Goal: Transaction & Acquisition: Obtain resource

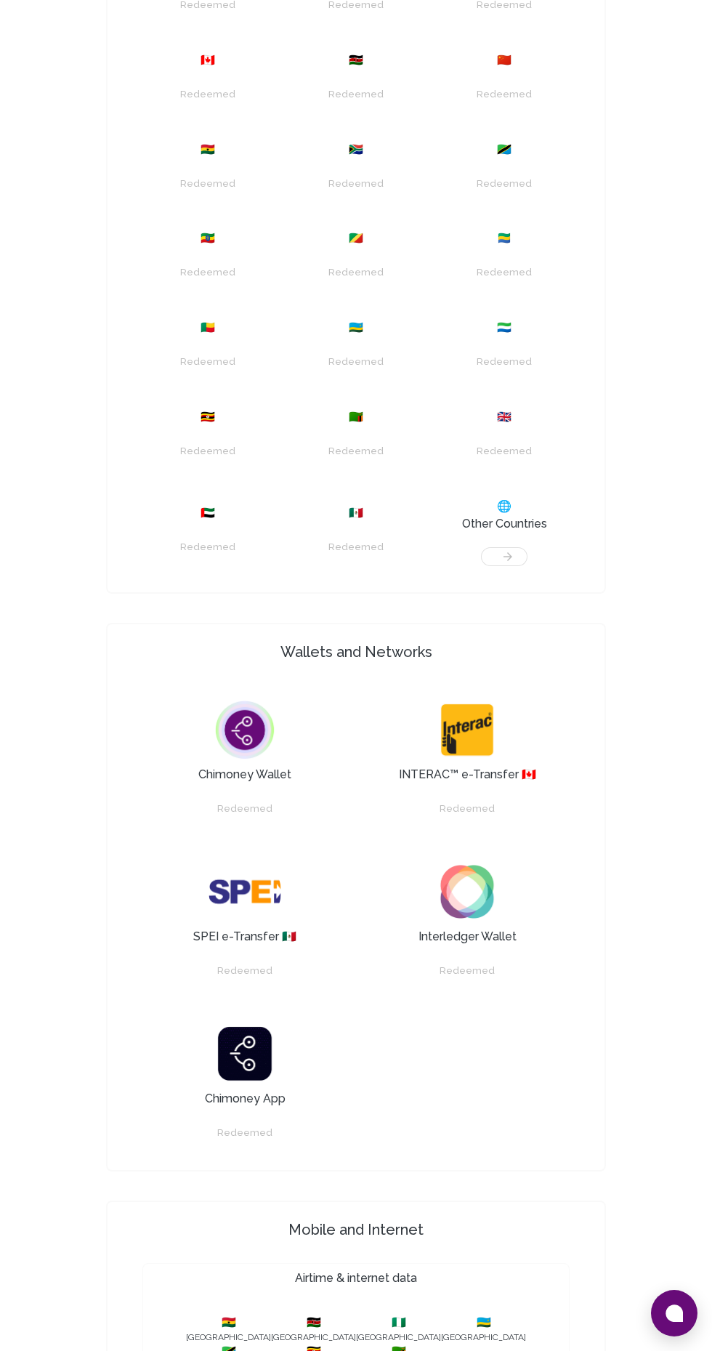
scroll to position [946, 0]
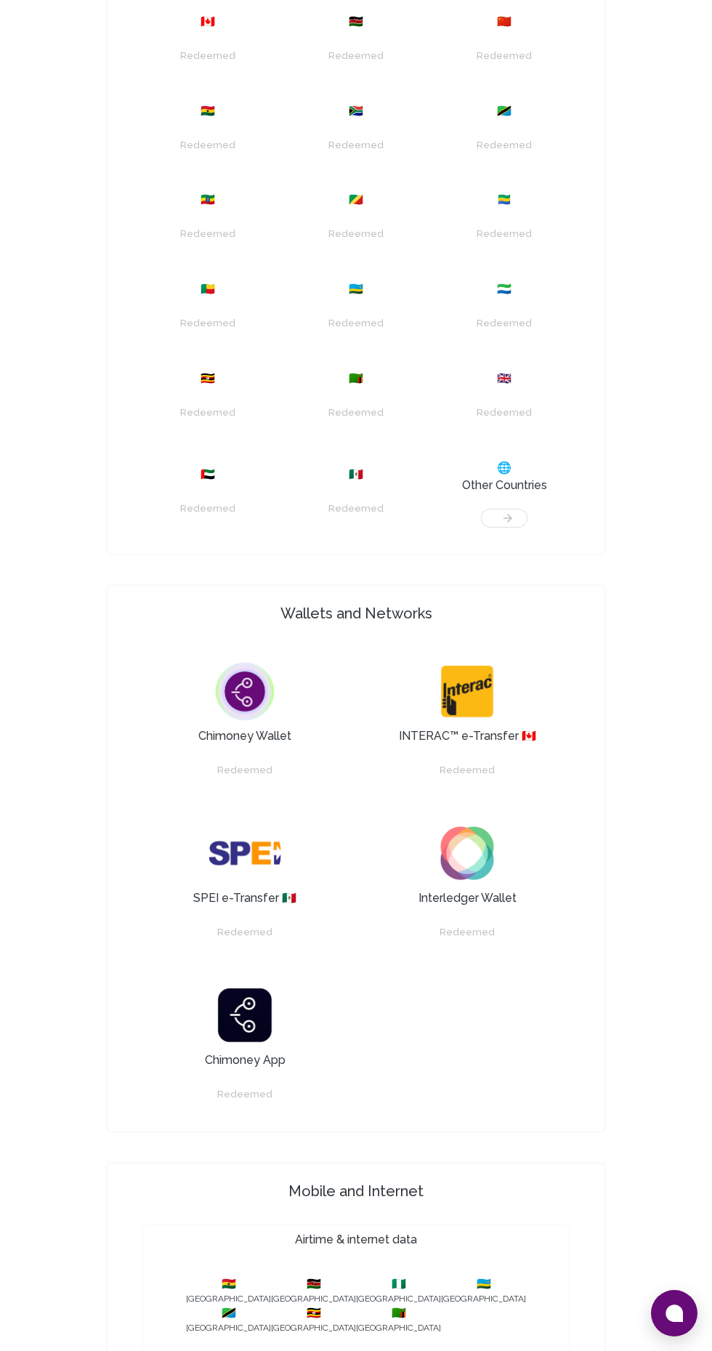
click at [474, 728] on img at bounding box center [467, 691] width 73 height 73
click at [464, 889] on img at bounding box center [467, 853] width 73 height 73
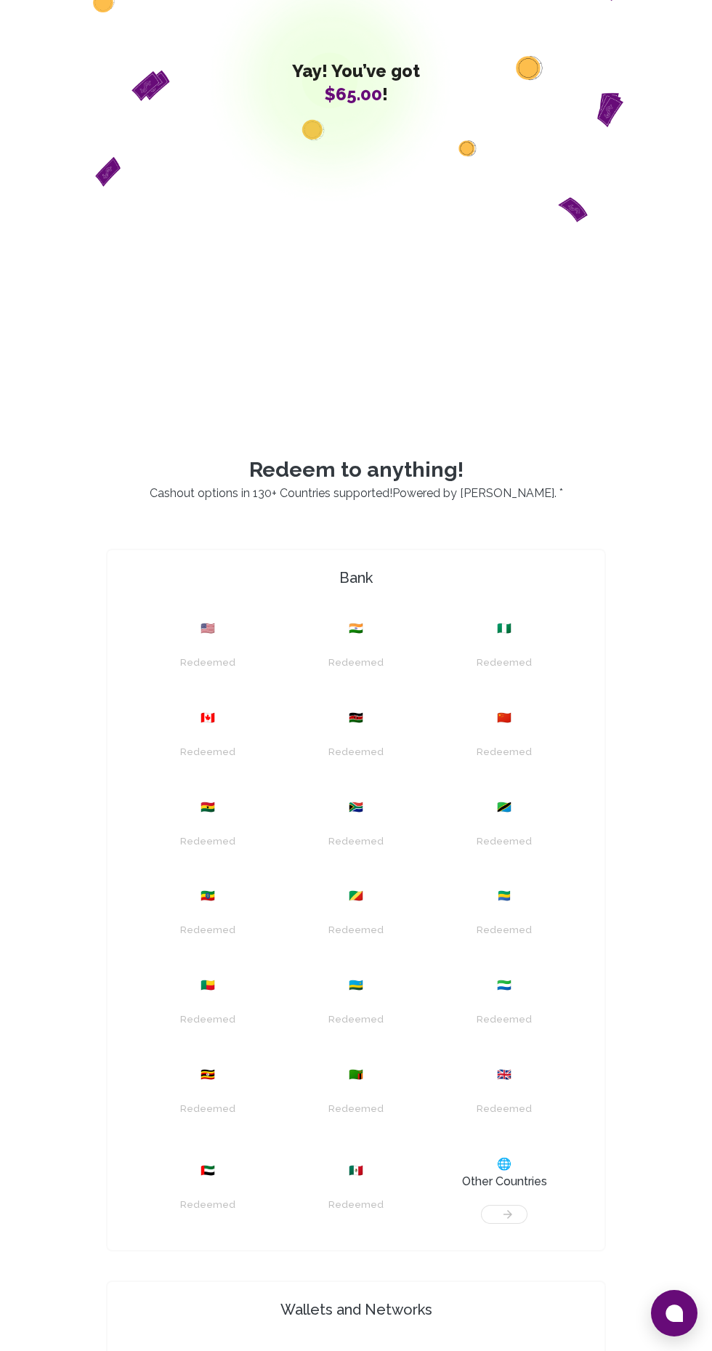
scroll to position [0, 0]
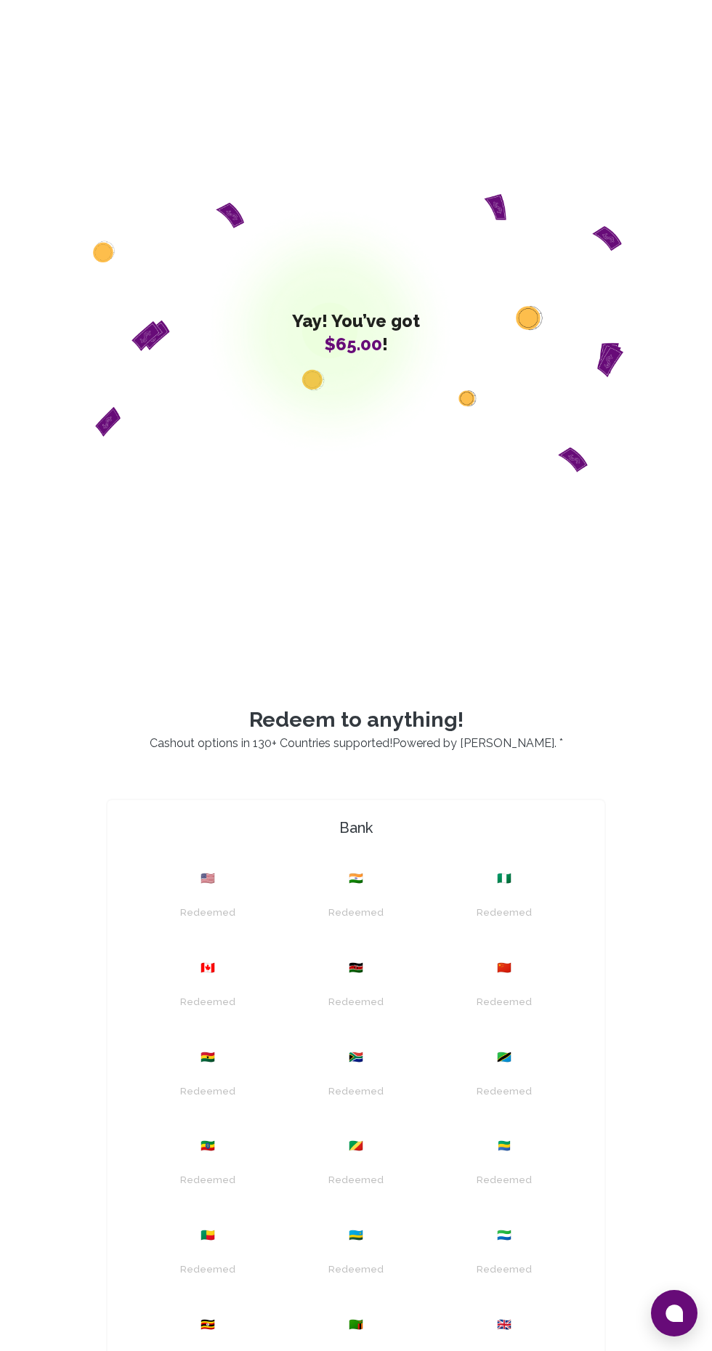
click at [668, 1321] on icon at bounding box center [673, 1312] width 17 height 17
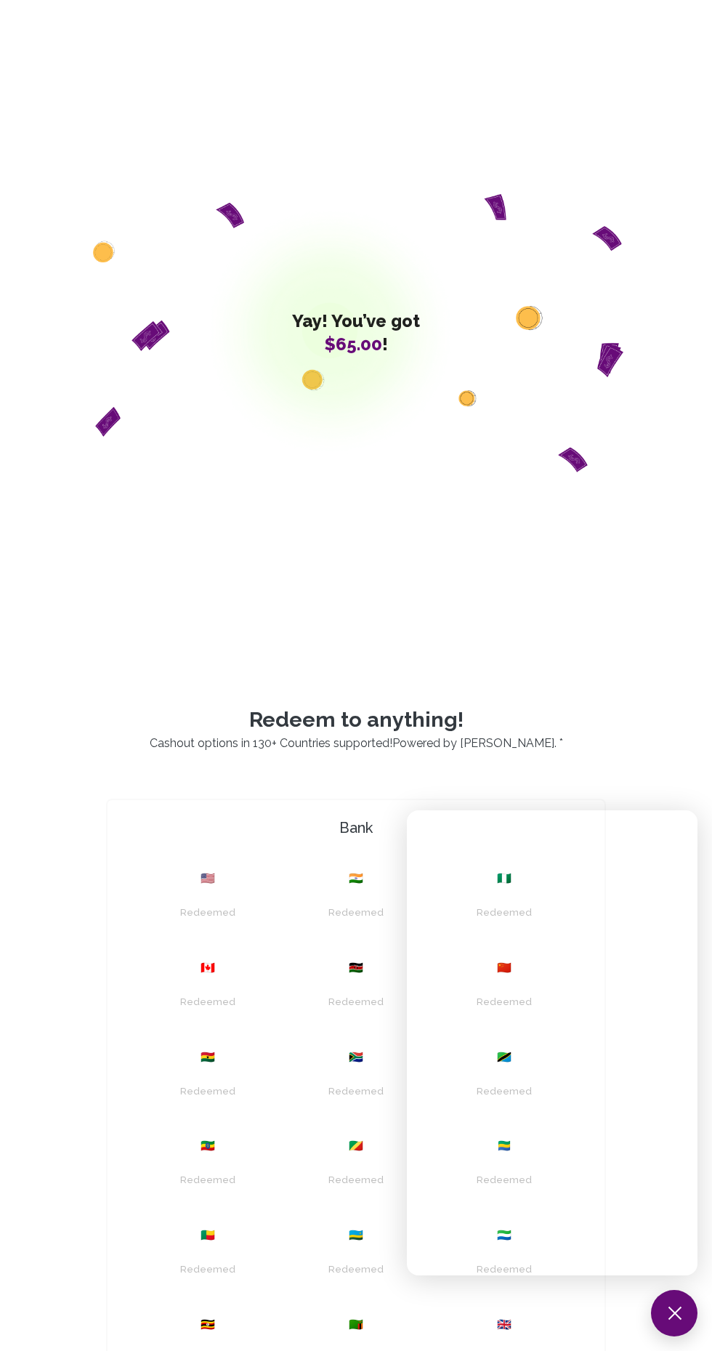
click at [674, 1327] on button at bounding box center [674, 1313] width 46 height 46
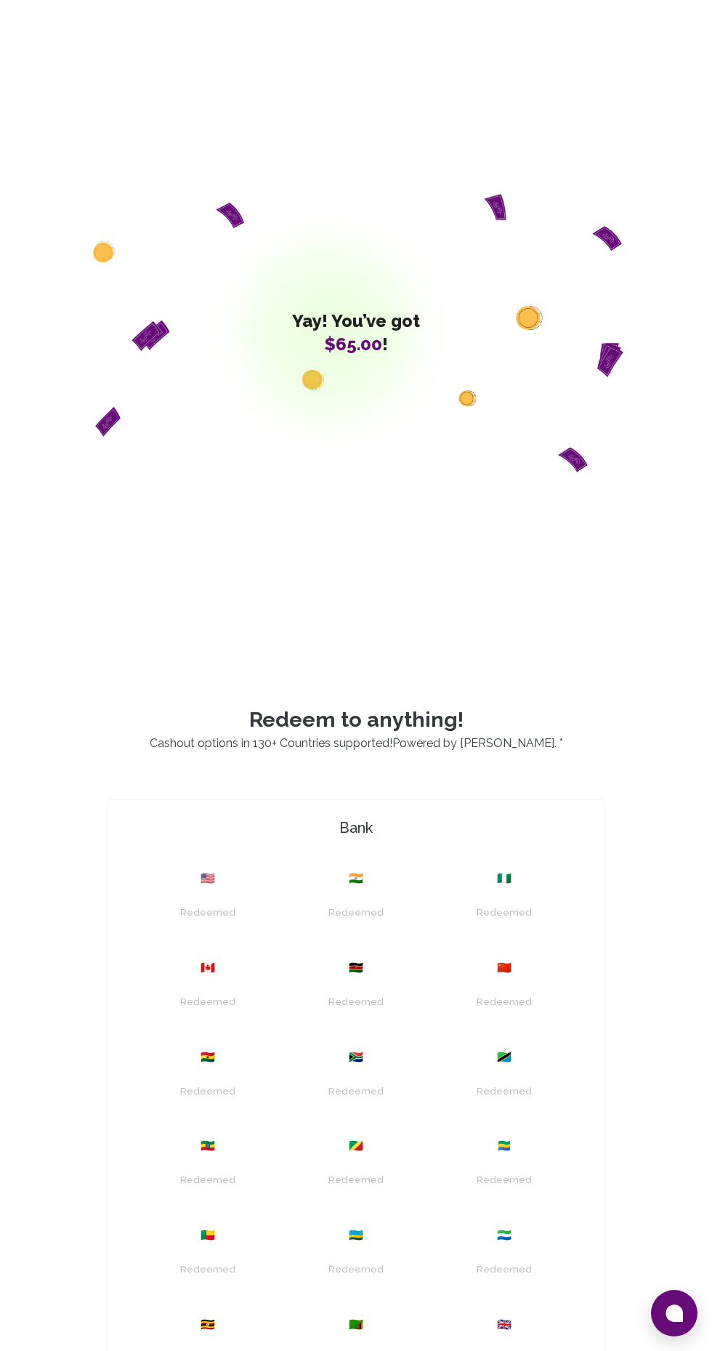
click at [508, 924] on div "Redeemed" at bounding box center [504, 905] width 131 height 37
click at [508, 887] on span "🇳🇬" at bounding box center [504, 878] width 15 height 17
click at [494, 924] on div "Redeemed" at bounding box center [504, 905] width 131 height 37
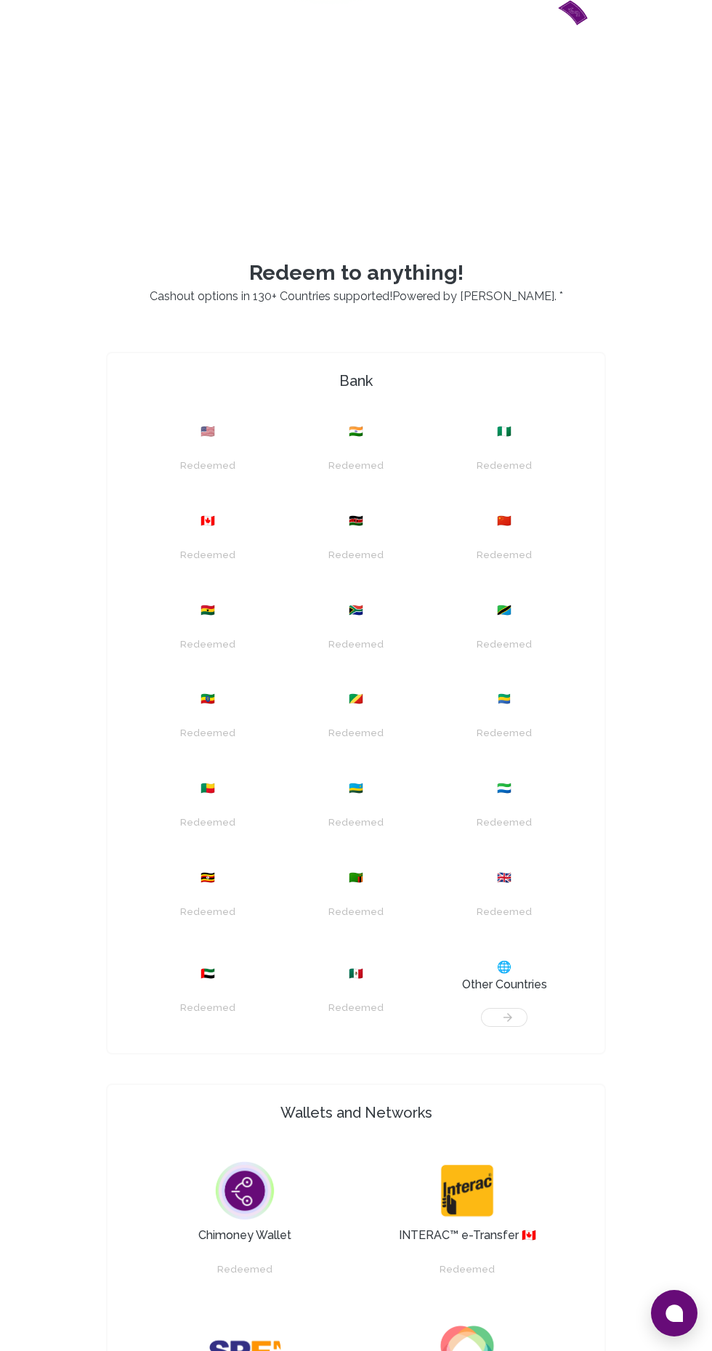
scroll to position [415, 0]
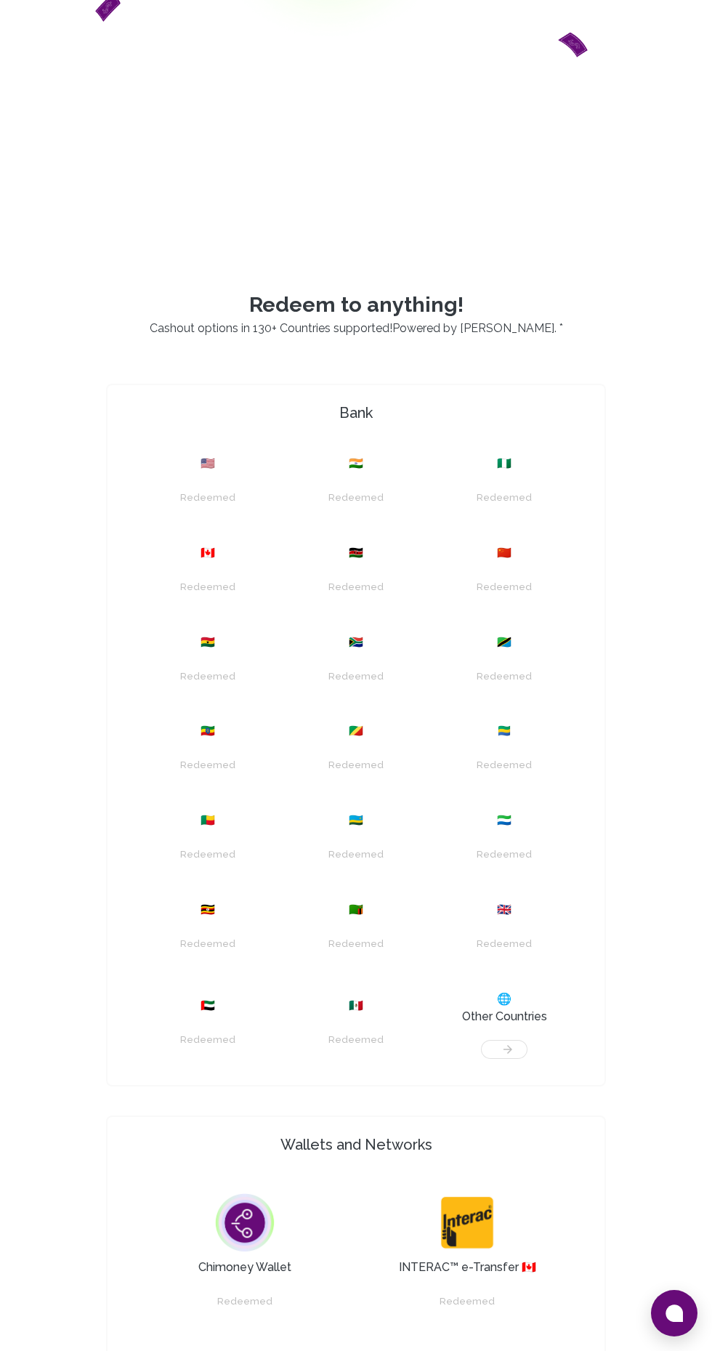
click at [511, 472] on span "🇳🇬" at bounding box center [504, 463] width 15 height 17
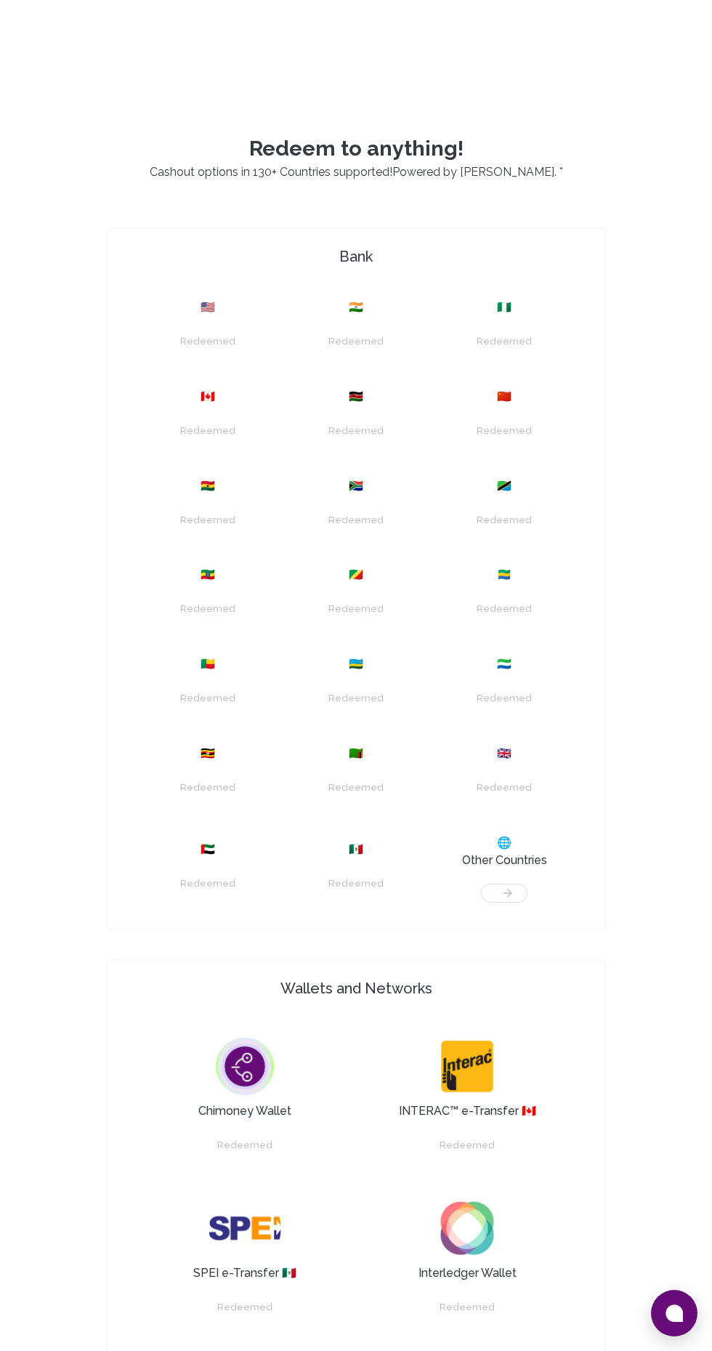
scroll to position [0, 0]
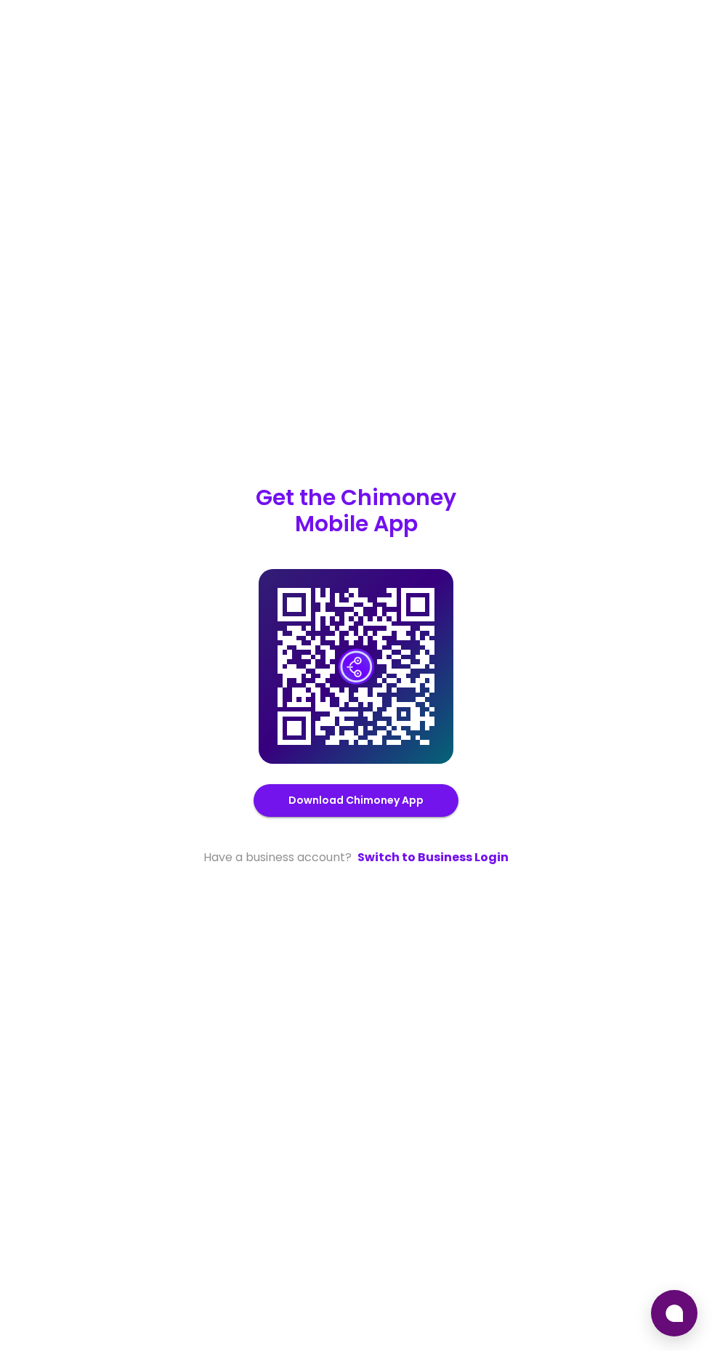
scroll to position [110, 0]
